Goal: Information Seeking & Learning: Find specific fact

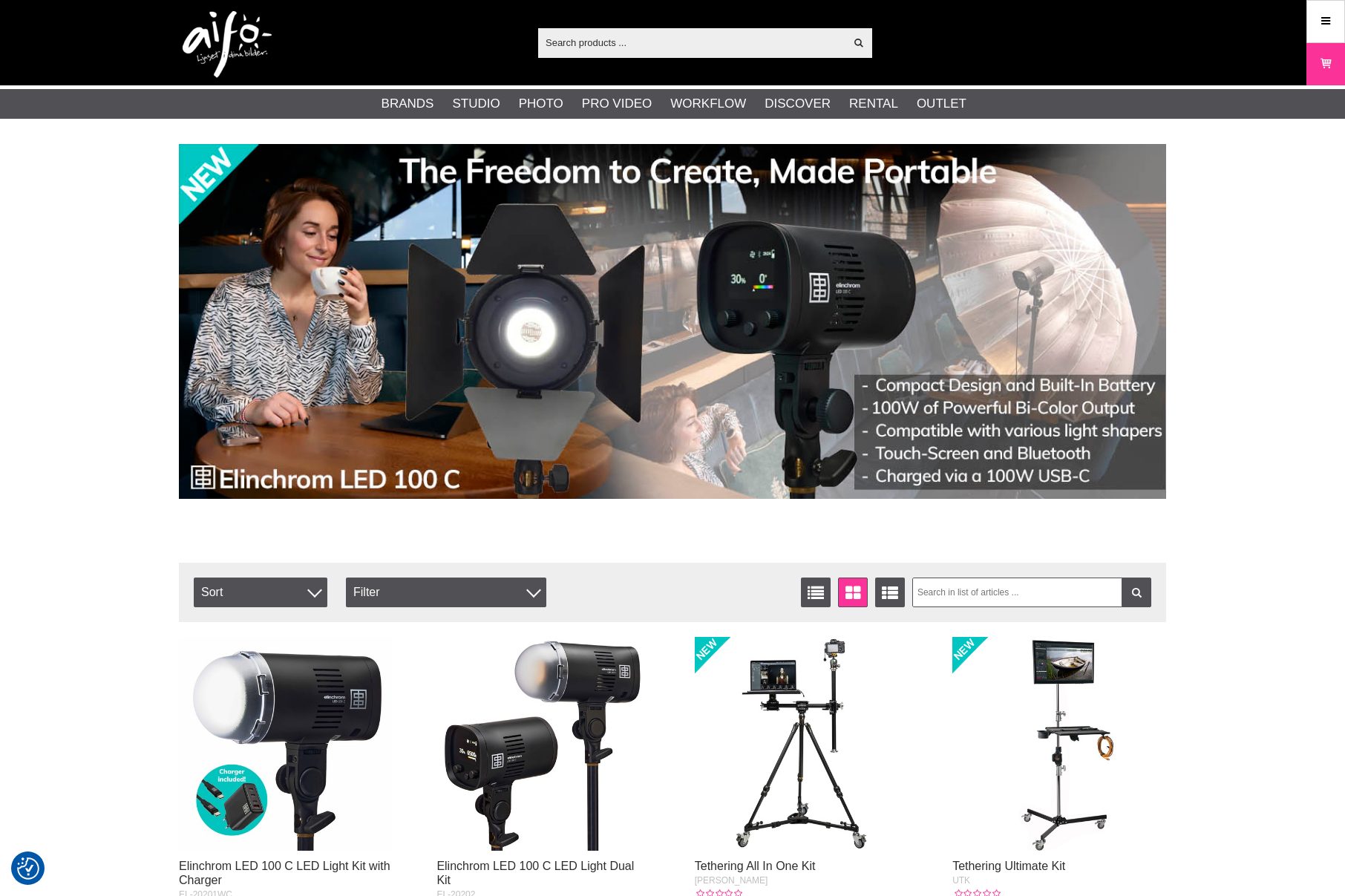
click at [645, 43] on input "text" at bounding box center [691, 41] width 306 height 22
paste input "5055135906265"
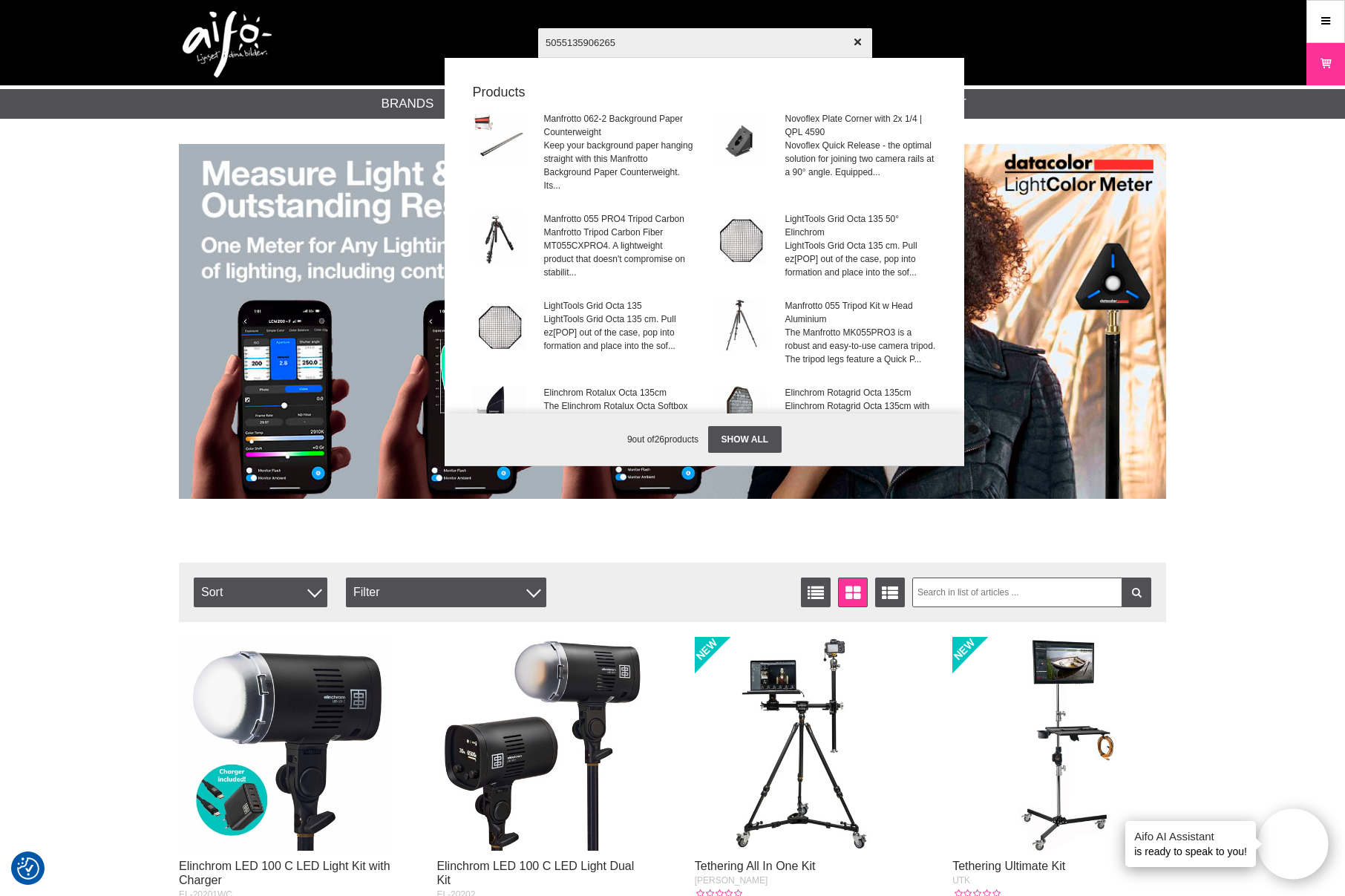
click at [665, 33] on input "5055135906265" at bounding box center [705, 42] width 334 height 52
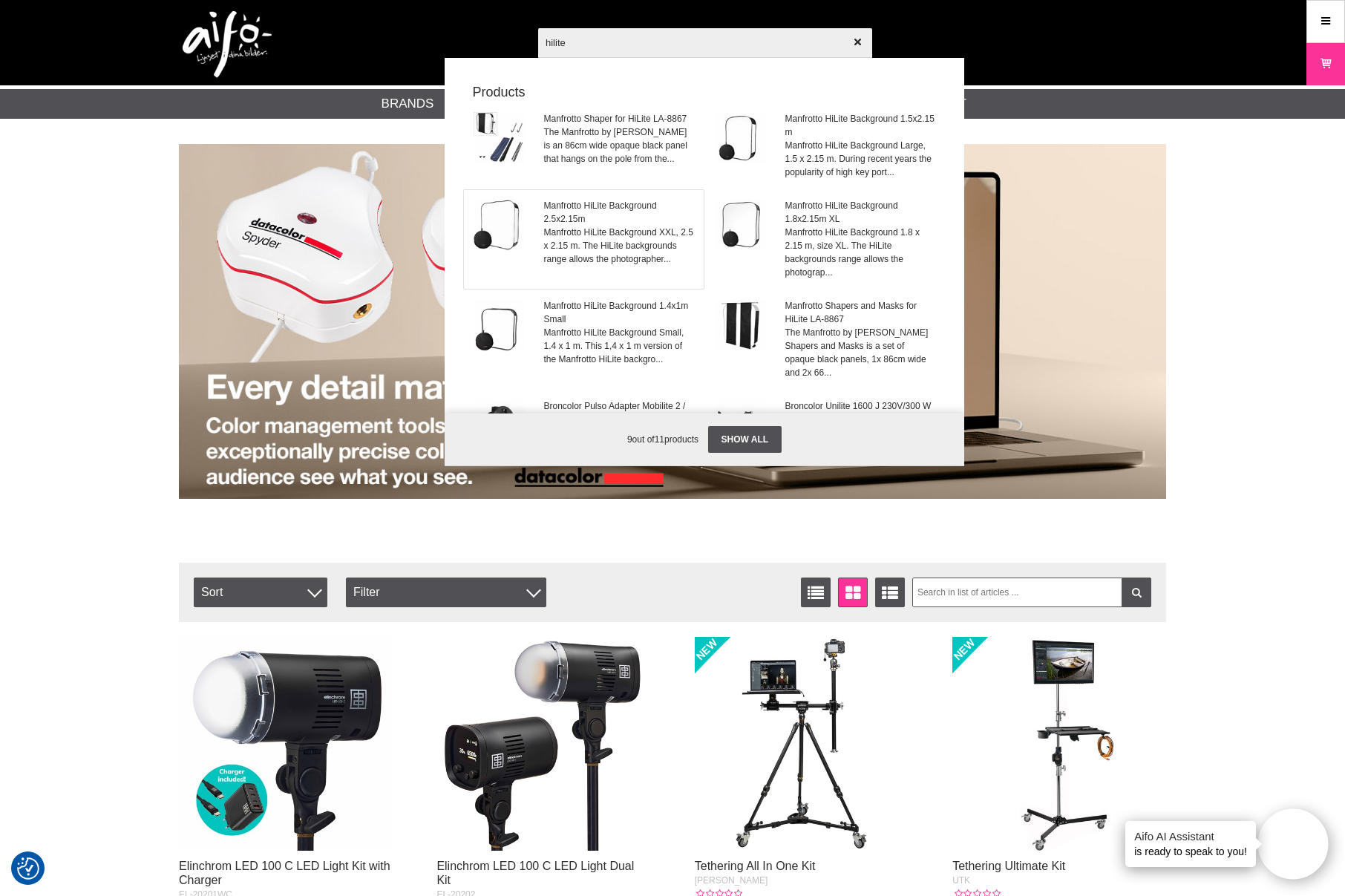
type input "hilite"
click at [591, 221] on span "Manfrotto HiLite Background 2.5x2.15m" at bounding box center [619, 212] width 151 height 26
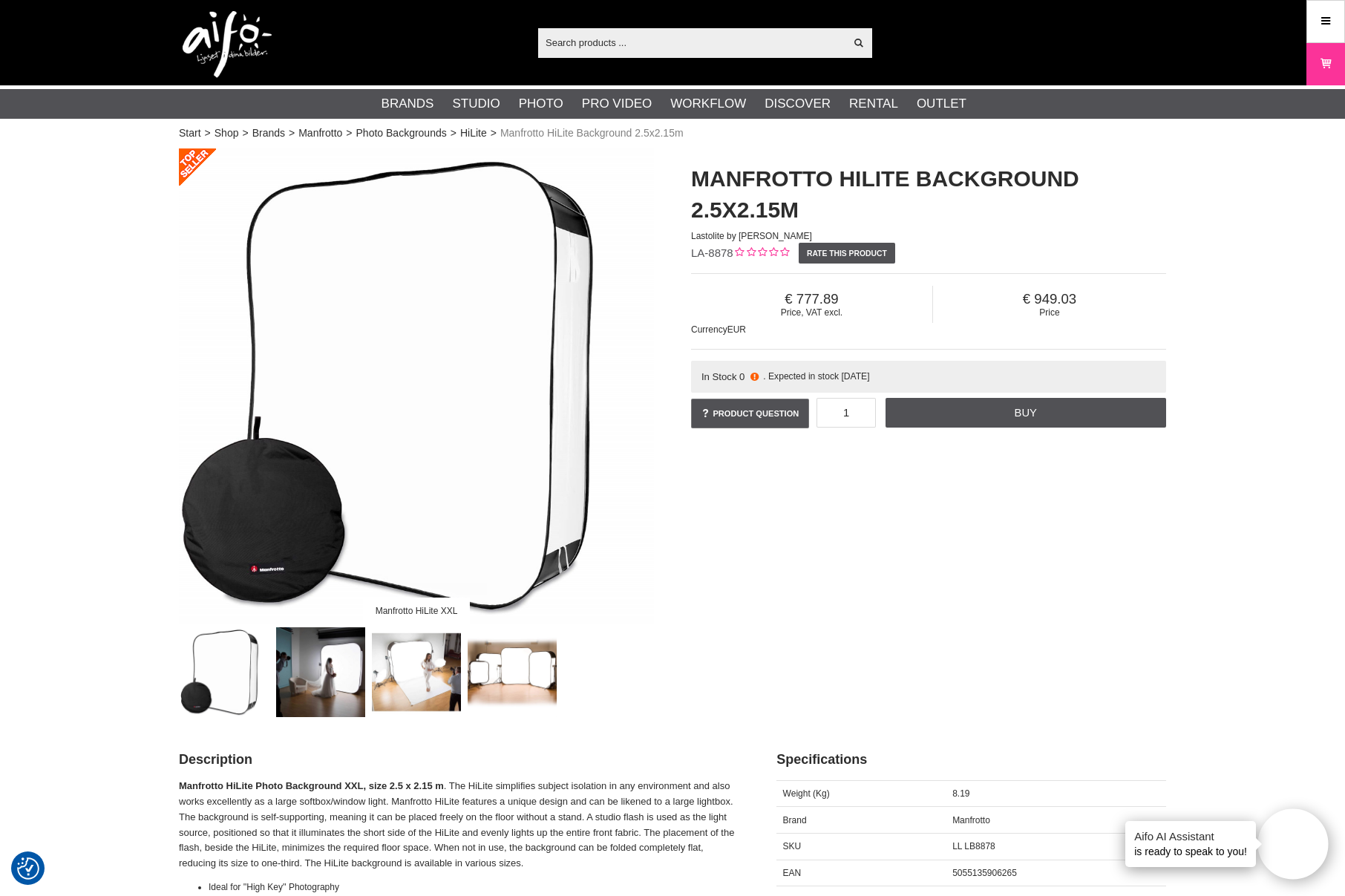
click at [1003, 547] on div "Manfrotto HiLite XXL Manfrotto HiLite Background 2.5x2.15m Lastolite by [PERSON…" at bounding box center [672, 433] width 1025 height 569
click at [1319, 18] on icon at bounding box center [1326, 21] width 13 height 17
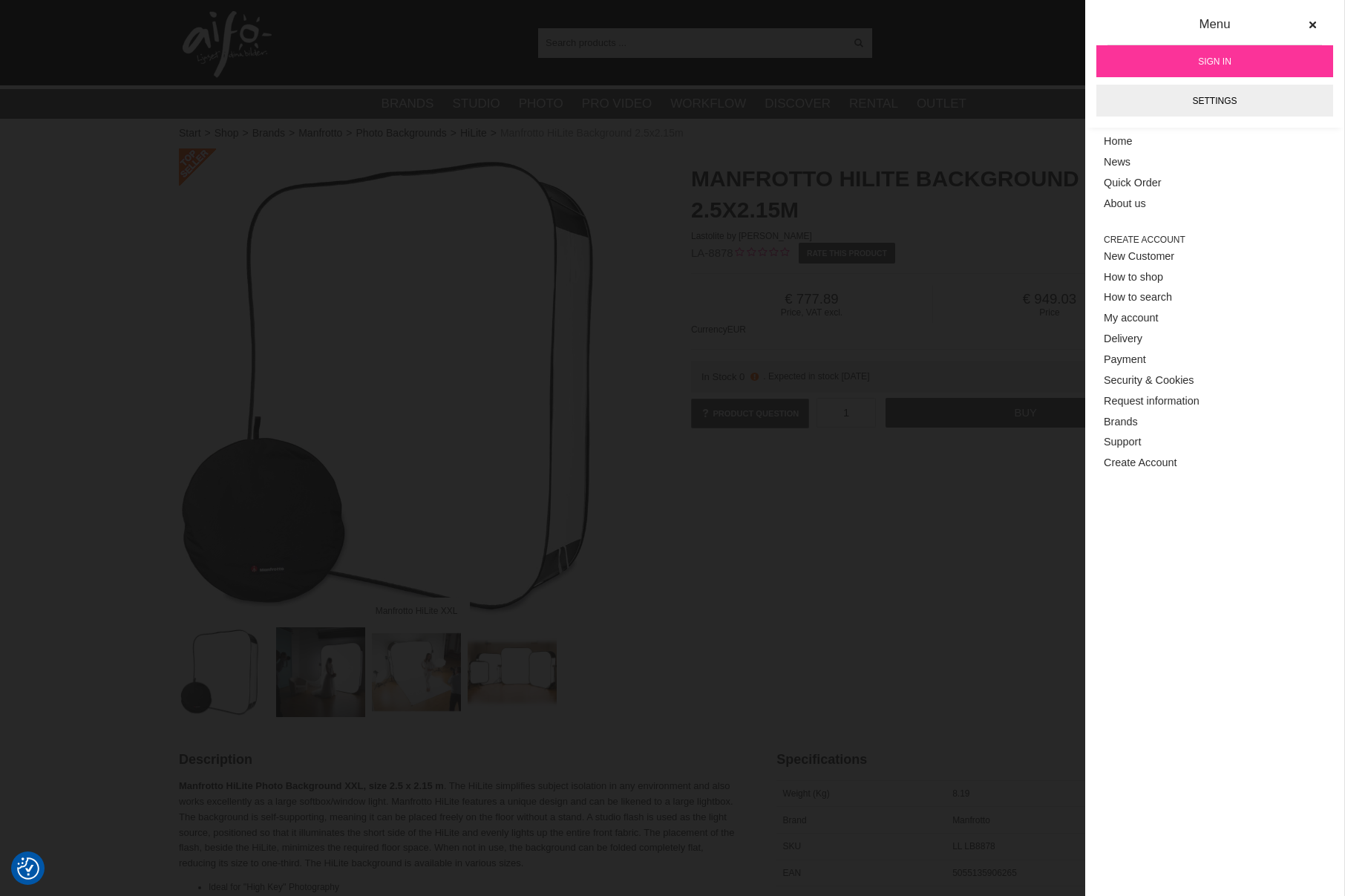
click at [1219, 65] on span "Sign in" at bounding box center [1215, 61] width 33 height 13
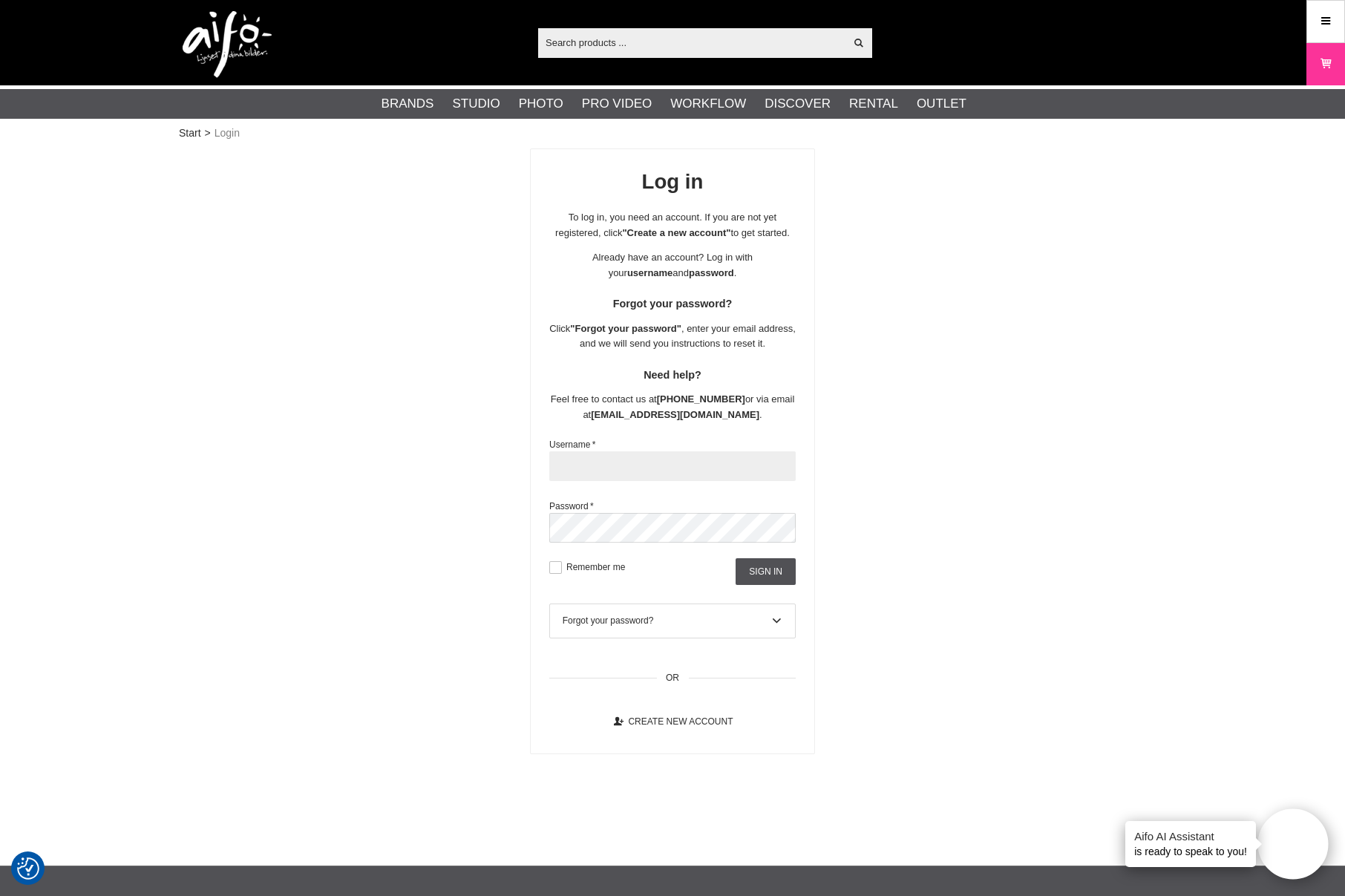
type input "akadeemia"
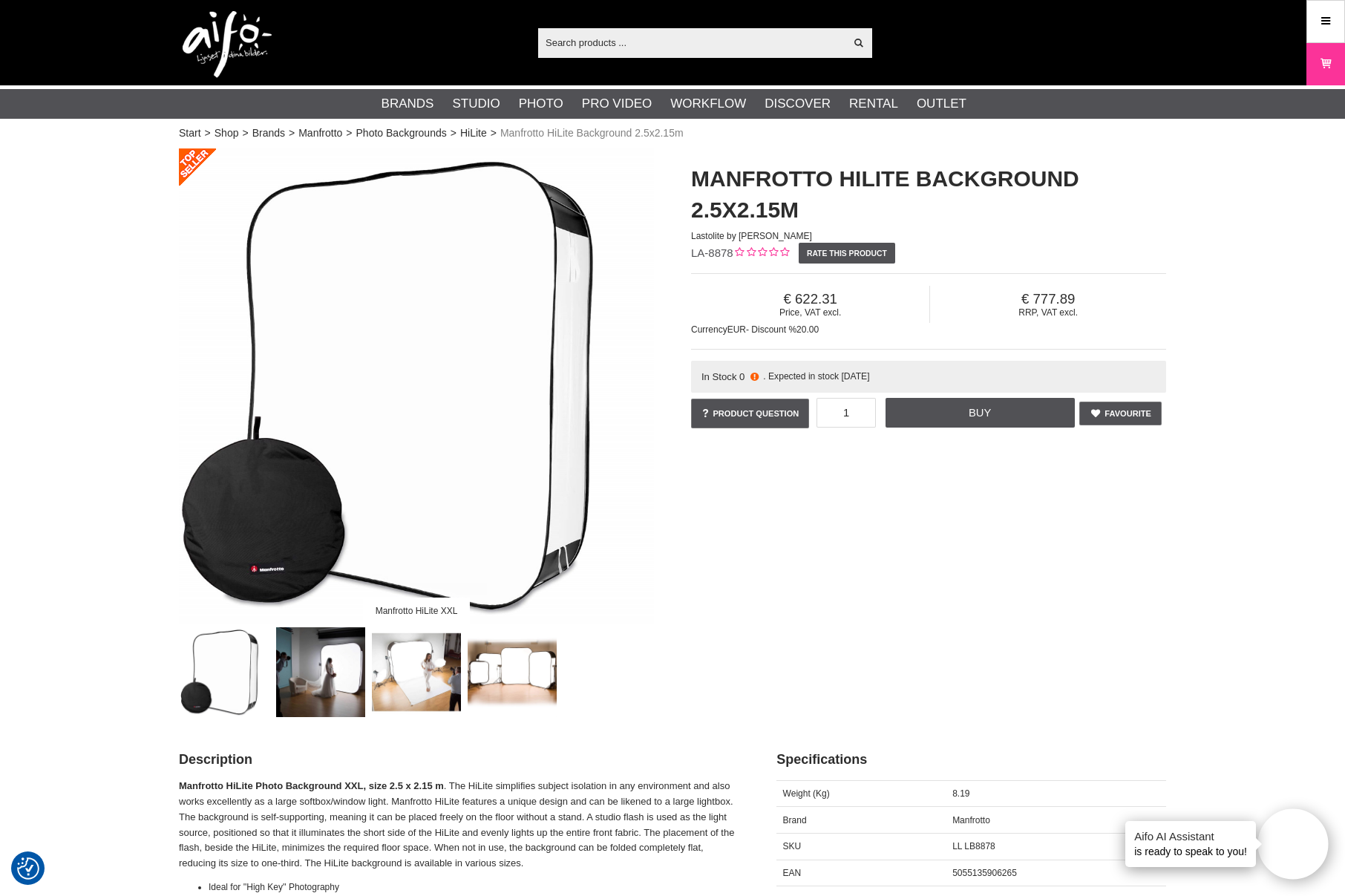
click at [928, 604] on div "Manfrotto HiLite XXL Manfrotto HiLite Background 2.5x2.15m Lastolite by Manfrot…" at bounding box center [672, 433] width 1025 height 569
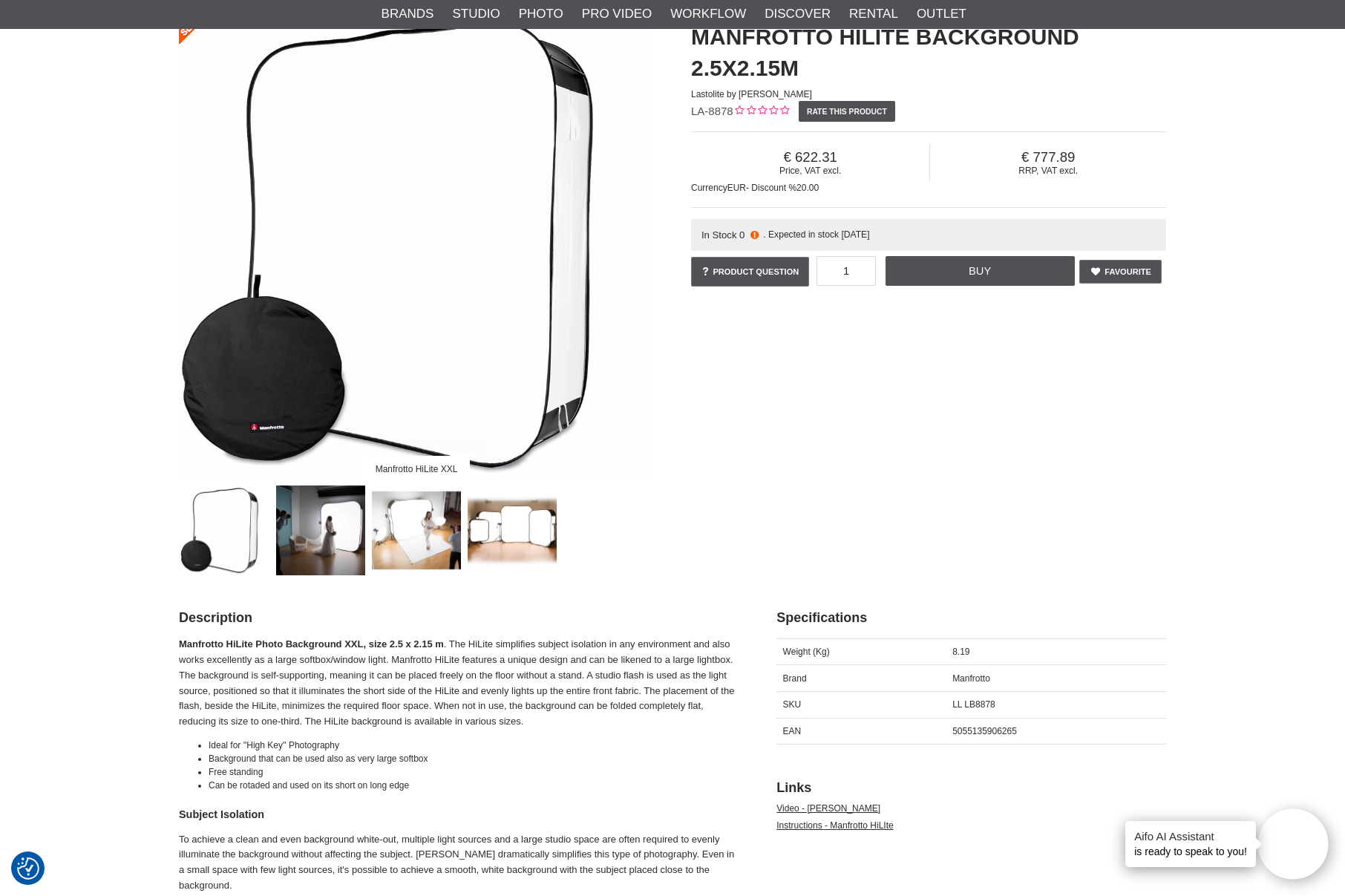
scroll to position [158, 0]
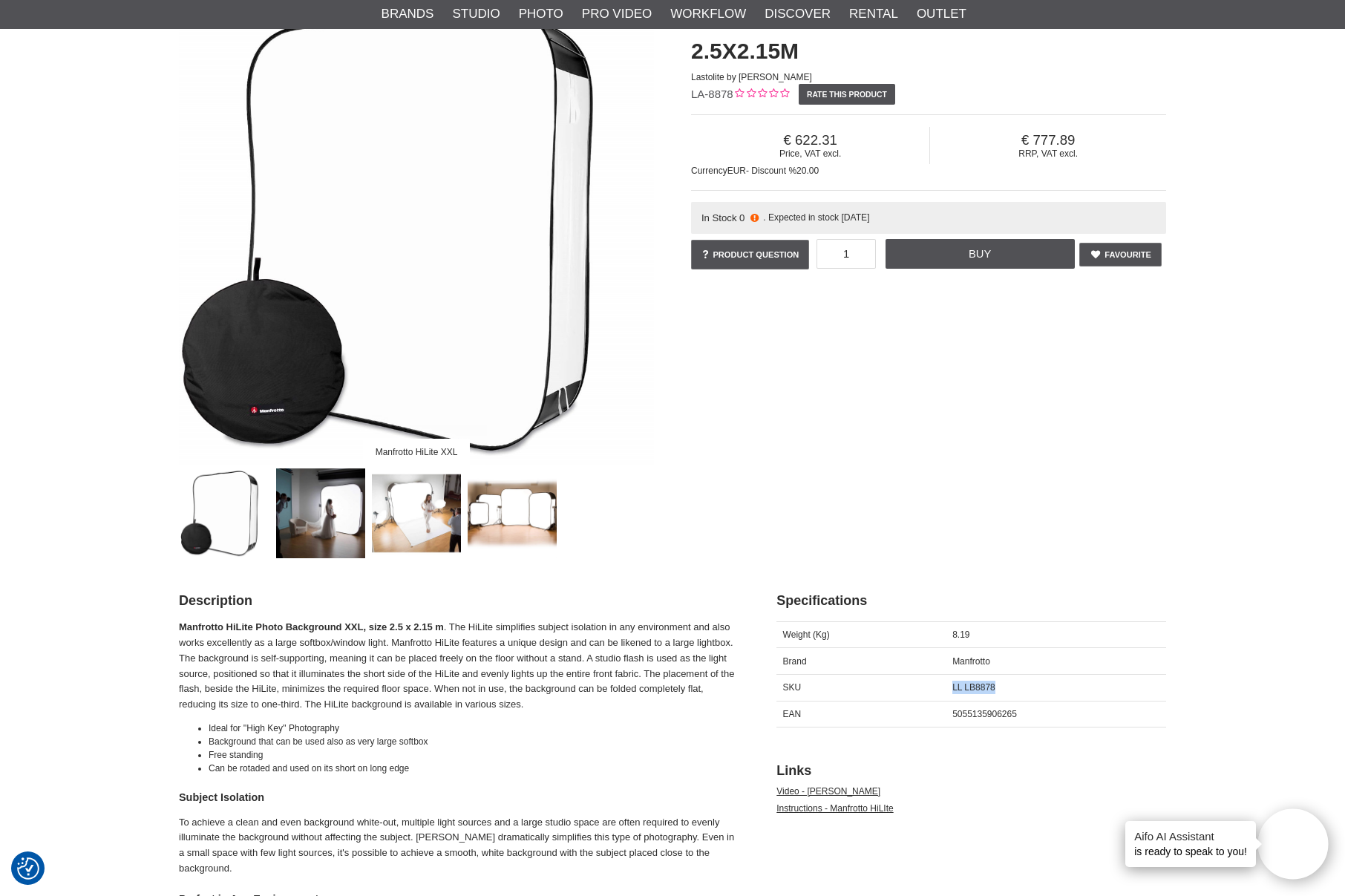
drag, startPoint x: 952, startPoint y: 689, endPoint x: 1000, endPoint y: 689, distance: 48.0
click at [1000, 689] on div "LL LB8878" at bounding box center [1056, 687] width 220 height 26
copy span "LL LB8878"
click at [977, 716] on span "5055135906265" at bounding box center [984, 714] width 64 height 11
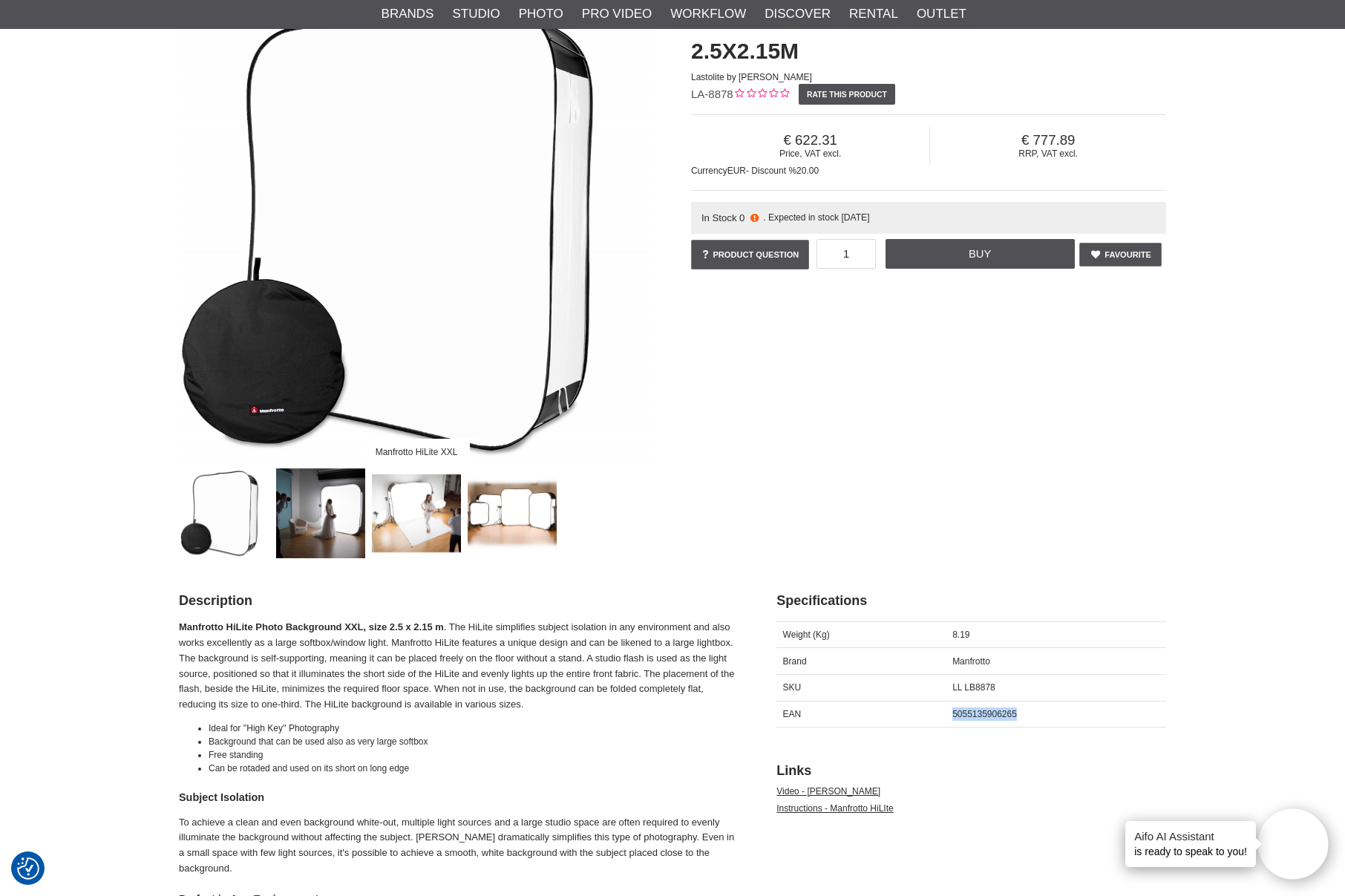
copy span "5055135906265"
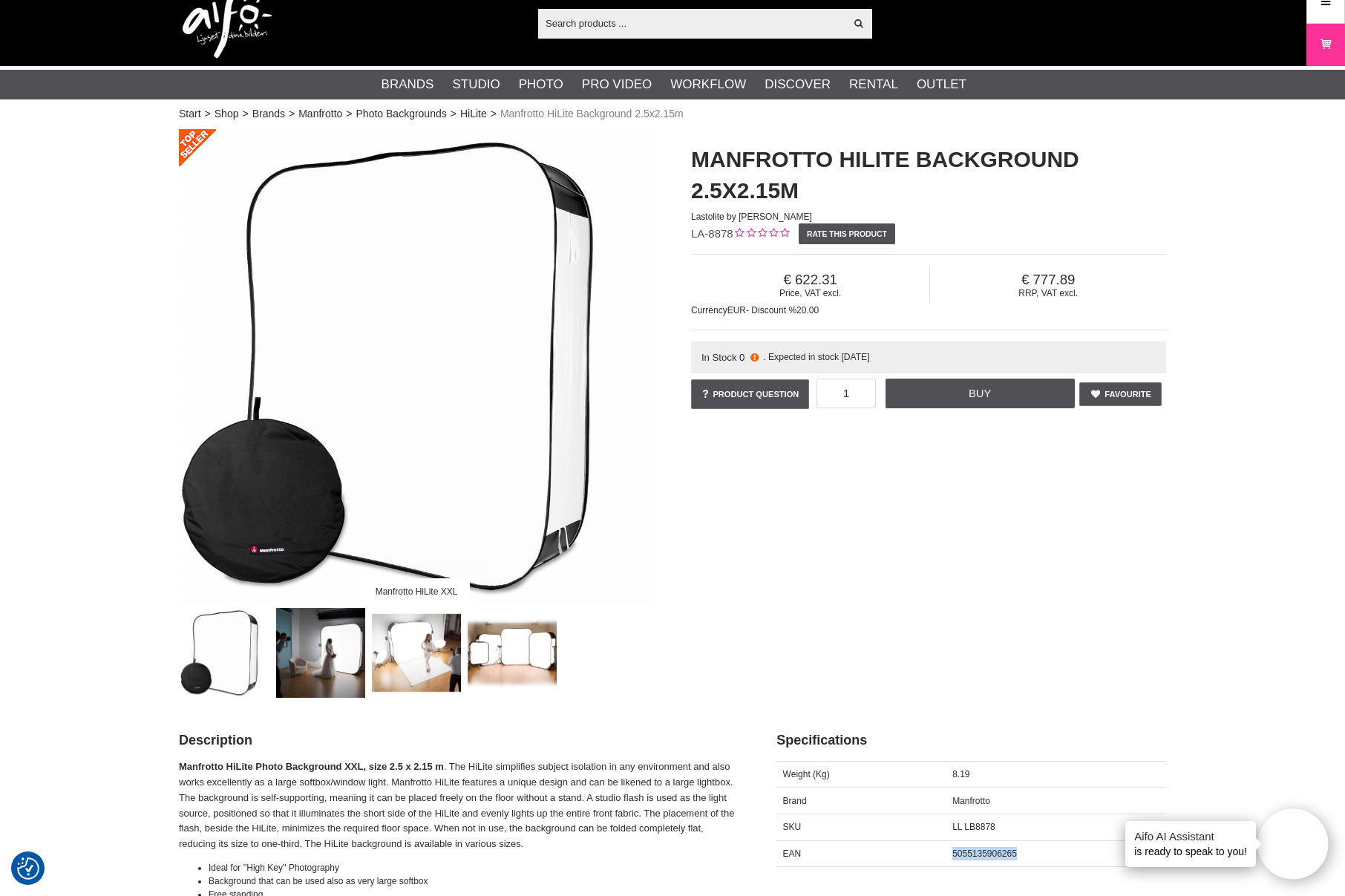
scroll to position [0, 0]
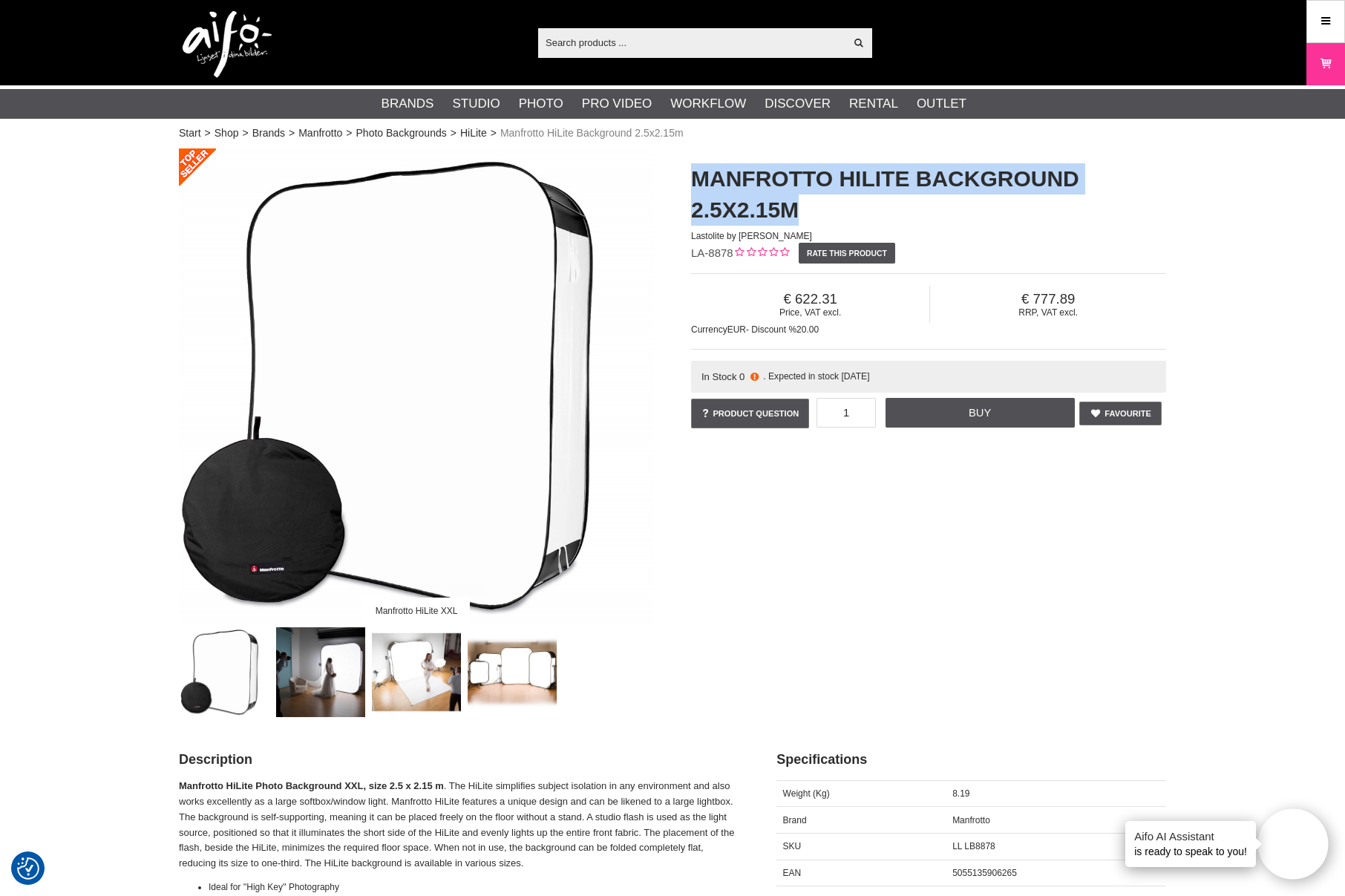
drag, startPoint x: 694, startPoint y: 180, endPoint x: 822, endPoint y: 199, distance: 129.4
click at [822, 199] on h1 "Manfrotto HiLite Background 2.5x2.15m" at bounding box center [929, 195] width 475 height 62
copy h1 "Manfrotto HiLite Background 2.5x2.15m"
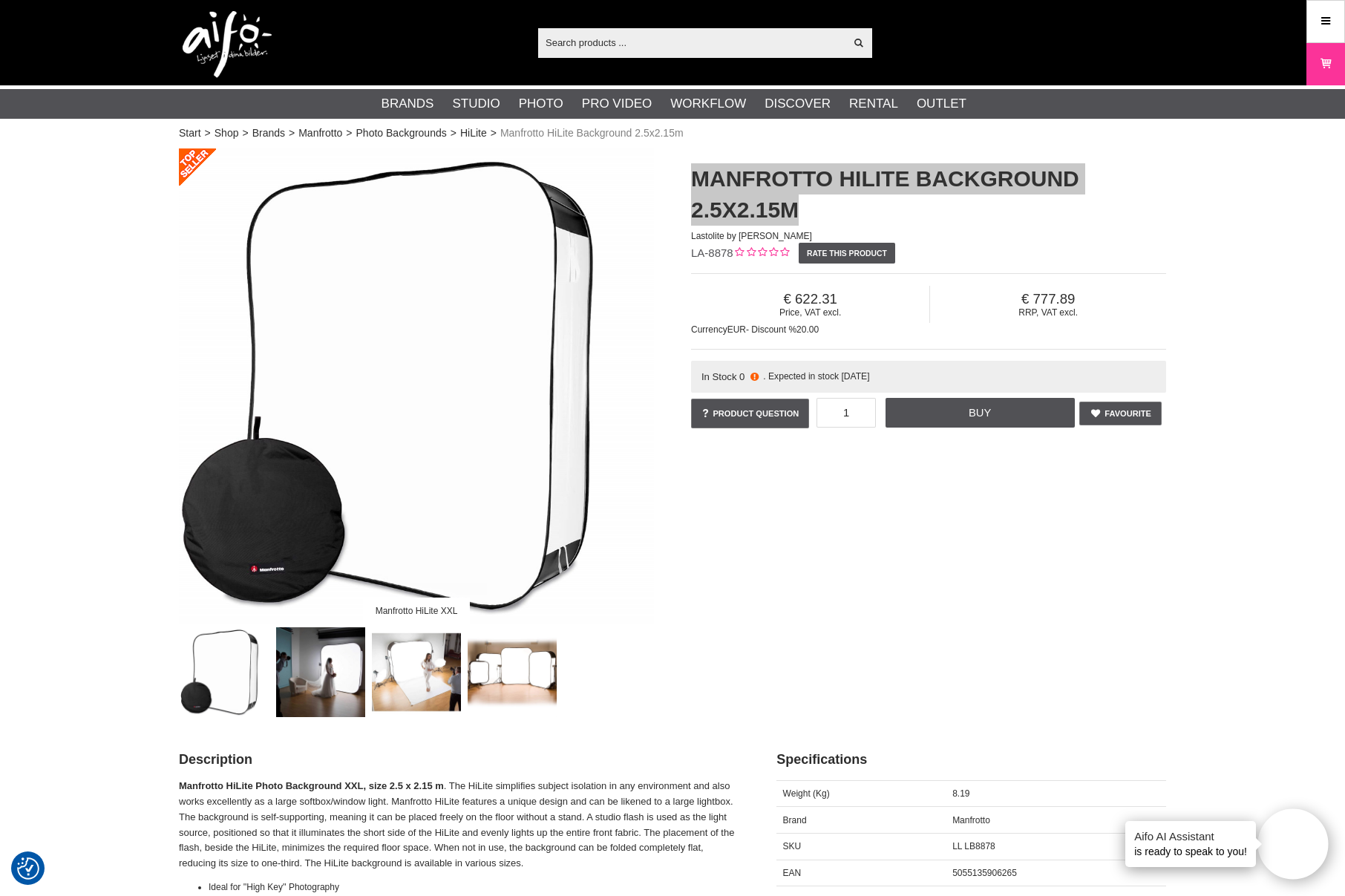
click at [849, 216] on h1 "Manfrotto HiLite Background 2.5x2.15m" at bounding box center [929, 195] width 475 height 62
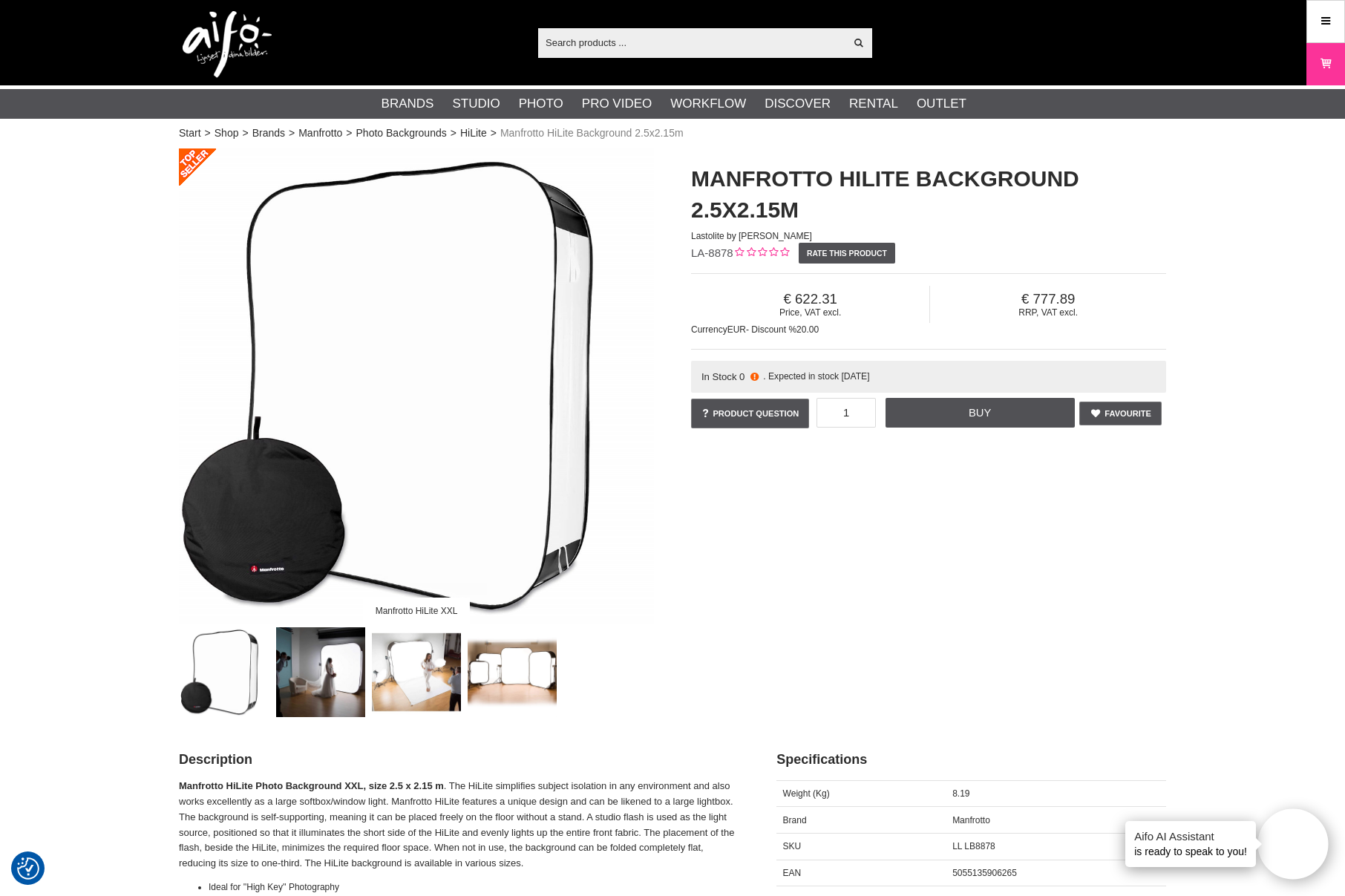
click at [973, 875] on span "5055135906265" at bounding box center [984, 873] width 64 height 11
copy span "5055135906265"
